Goal: Find specific page/section

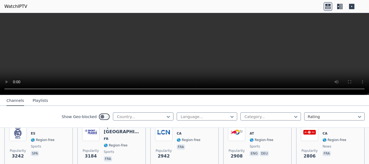
scroll to position [166, 0]
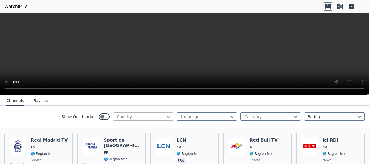
click at [166, 115] on icon at bounding box center [168, 116] width 5 height 5
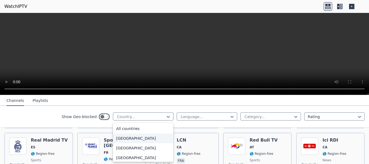
click at [137, 135] on div "Afghanistan" at bounding box center [143, 138] width 60 height 10
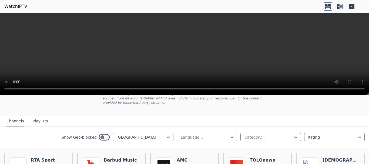
scroll to position [45, 0]
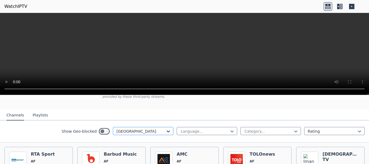
click at [166, 129] on icon at bounding box center [168, 131] width 5 height 5
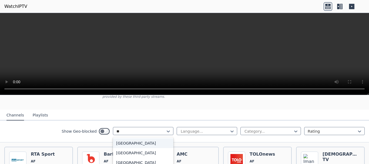
type input "***"
click at [135, 138] on div "Italy" at bounding box center [143, 143] width 60 height 10
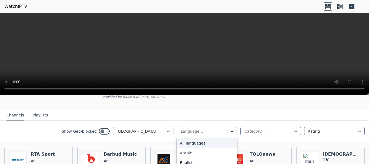
click at [229, 129] on icon at bounding box center [231, 131] width 5 height 5
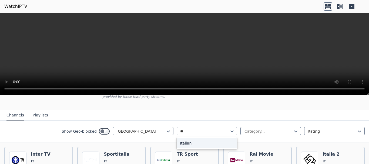
type input "***"
click at [207, 138] on div "Italian" at bounding box center [207, 143] width 60 height 10
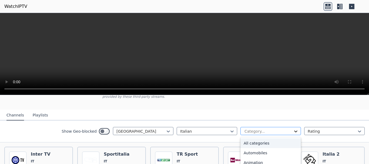
click at [293, 129] on icon at bounding box center [295, 131] width 5 height 5
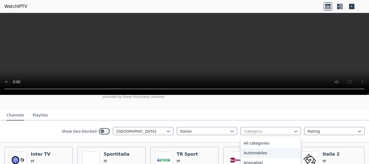
click at [272, 148] on div "Automobiles" at bounding box center [270, 153] width 60 height 10
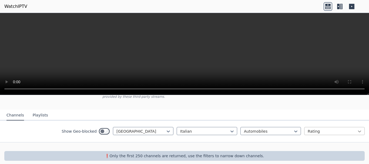
click at [357, 129] on icon at bounding box center [359, 131] width 5 height 5
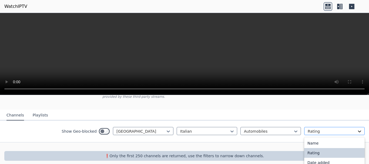
click at [357, 129] on icon at bounding box center [359, 131] width 5 height 5
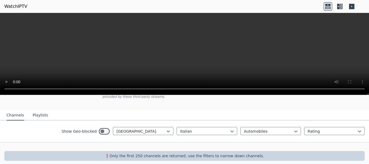
scroll to position [45, 0]
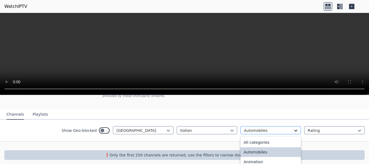
click at [293, 128] on icon at bounding box center [295, 130] width 5 height 5
click at [280, 140] on div "All categories" at bounding box center [270, 142] width 60 height 10
